Goal: Transaction & Acquisition: Purchase product/service

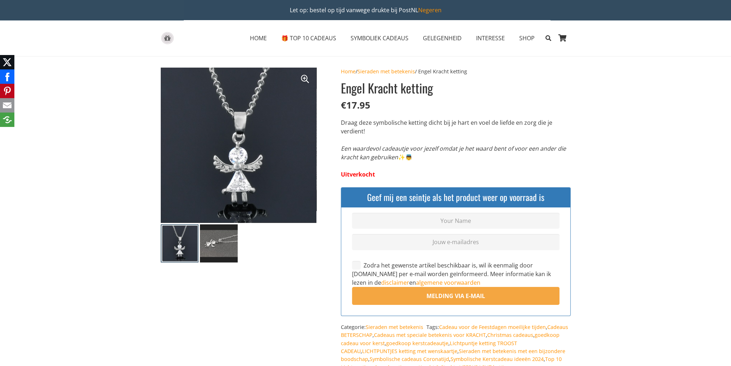
click at [242, 189] on img at bounding box center [238, 142] width 167 height 167
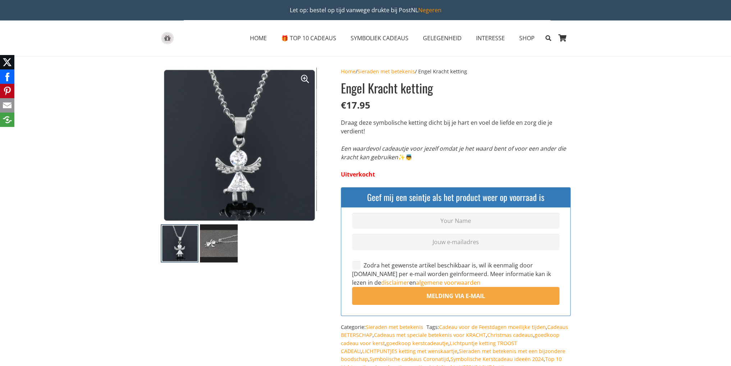
click at [212, 239] on img at bounding box center [219, 243] width 38 height 38
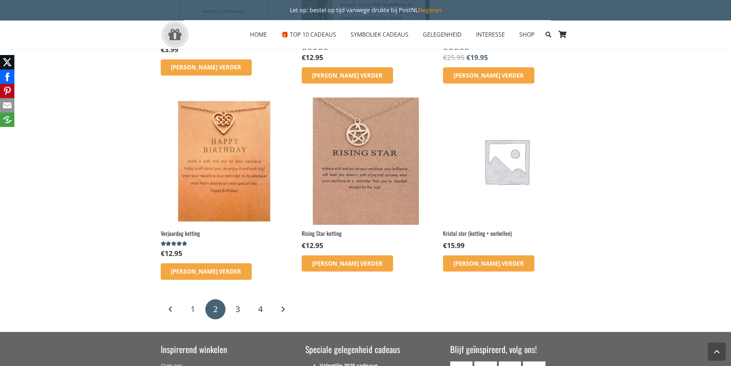
scroll to position [863, 0]
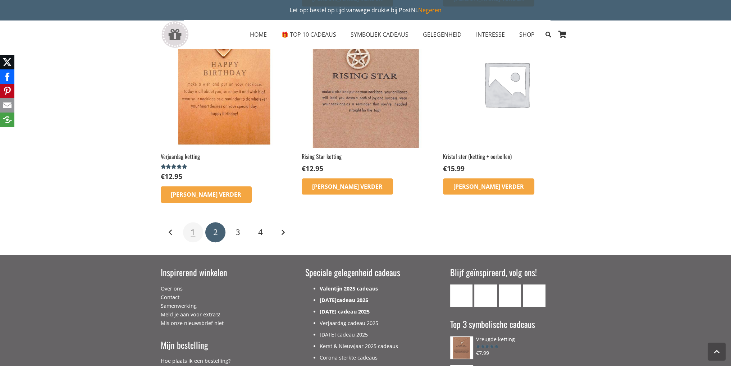
click at [194, 231] on span "1" at bounding box center [193, 231] width 5 height 11
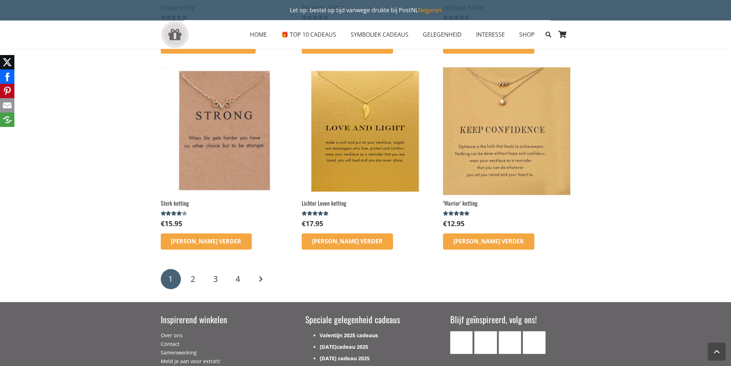
scroll to position [1043, 0]
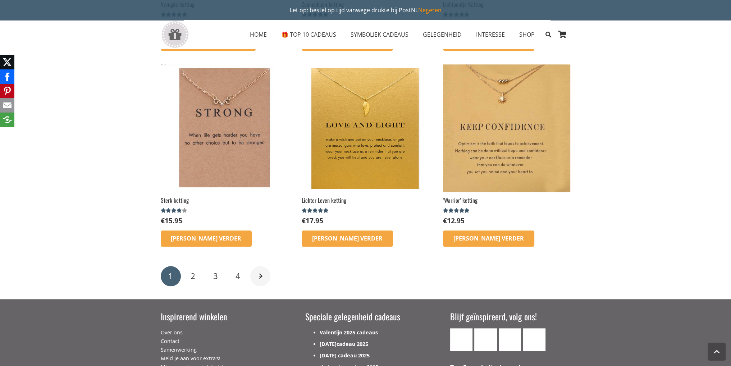
click at [256, 276] on link "Volgende" at bounding box center [260, 276] width 20 height 20
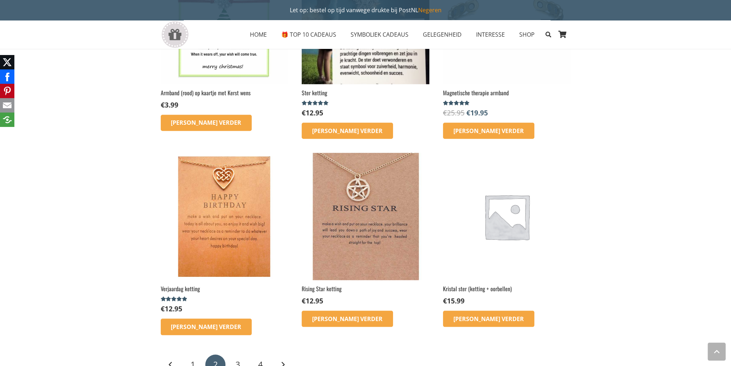
scroll to position [791, 0]
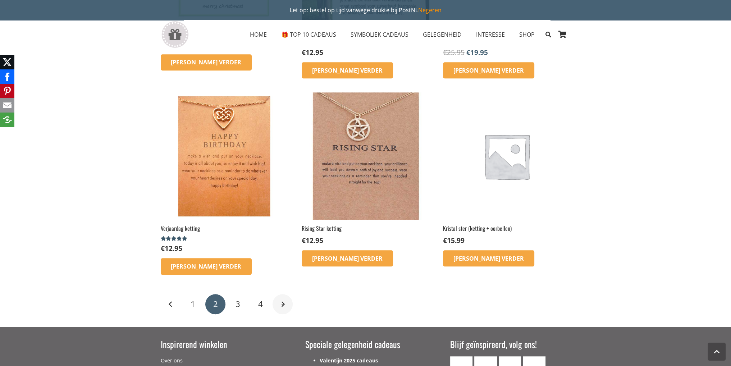
click at [280, 306] on link "Volgende" at bounding box center [283, 304] width 20 height 20
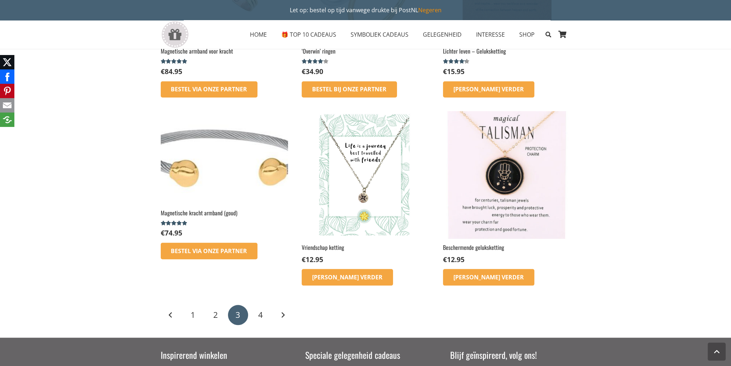
scroll to position [863, 0]
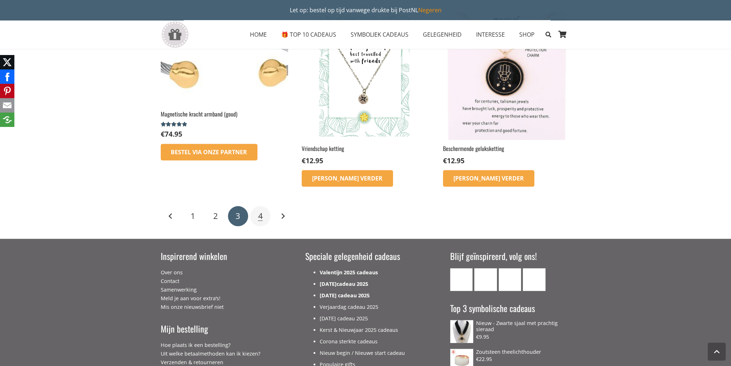
click at [263, 216] on link "4" at bounding box center [260, 216] width 20 height 20
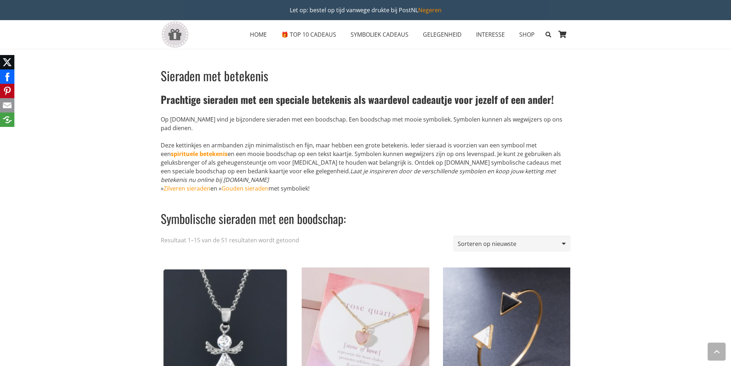
scroll to position [1043, 0]
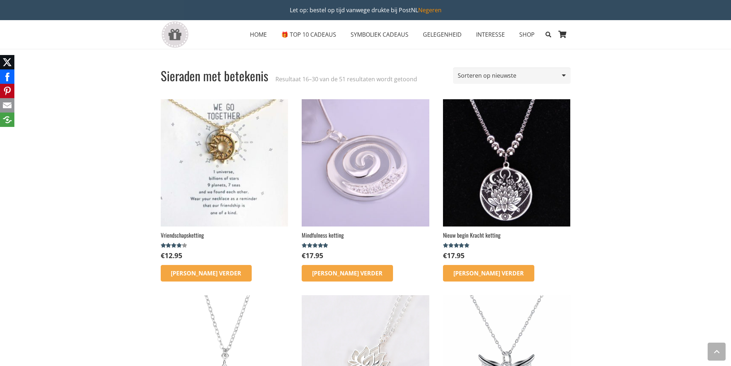
scroll to position [863, 0]
